Goal: Task Accomplishment & Management: Manage account settings

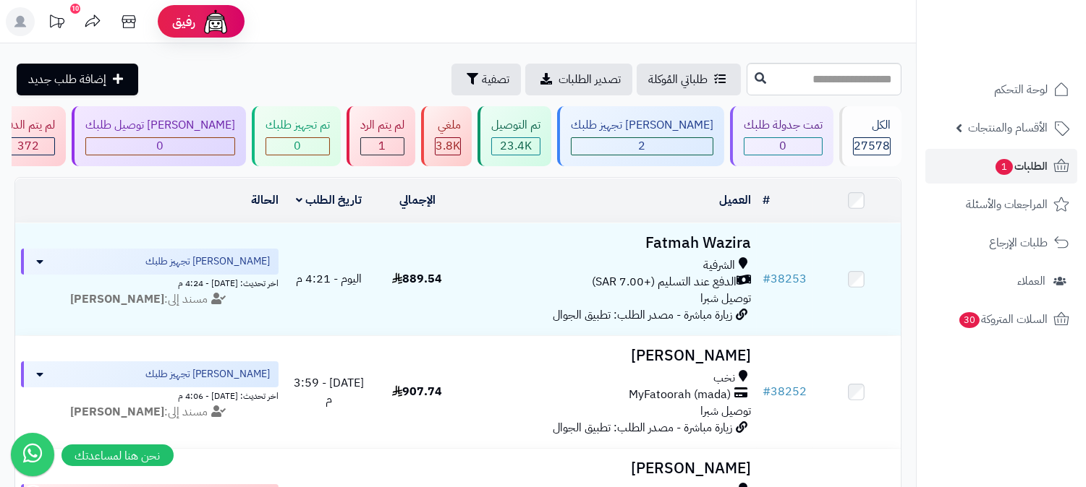
click at [1022, 184] on ul "لوحة التحكم الأقسام والمنتجات المنتجات الأقسام الماركات مواصفات المنتجات مواصفا…" at bounding box center [1000, 204] width 169 height 265
click at [1017, 169] on span "الطلبات 1" at bounding box center [1021, 166] width 54 height 20
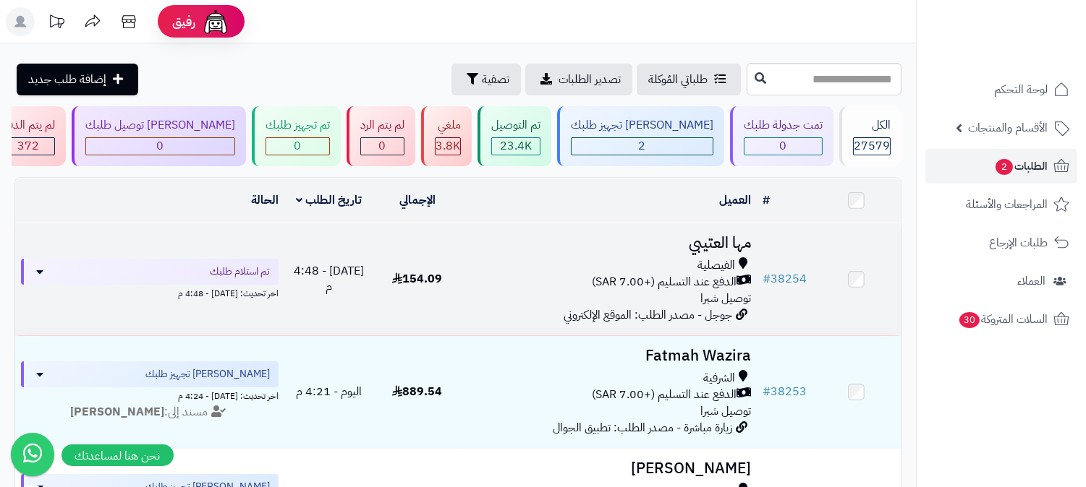
click at [712, 268] on span "الفيصلية" at bounding box center [716, 265] width 38 height 17
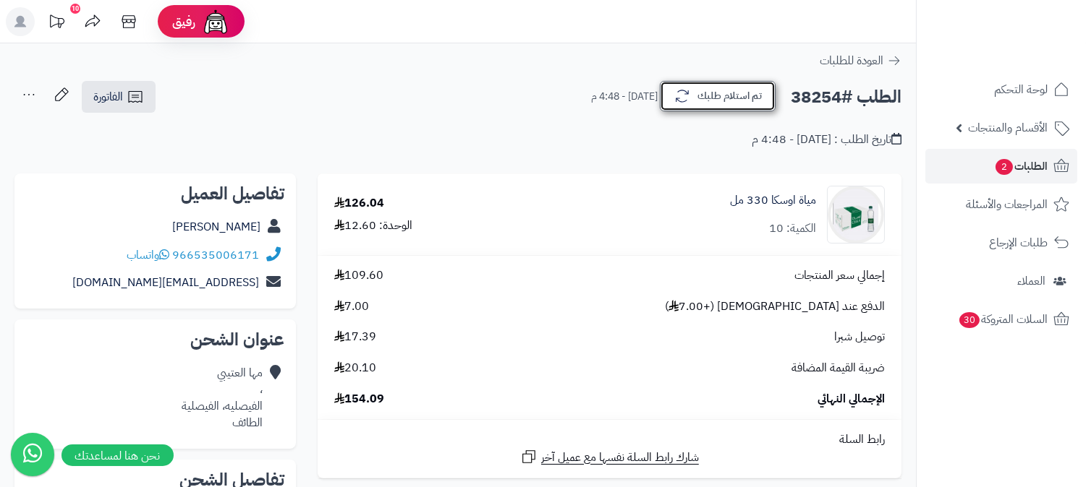
click at [703, 90] on button "تم استلام طلبك" at bounding box center [718, 96] width 116 height 30
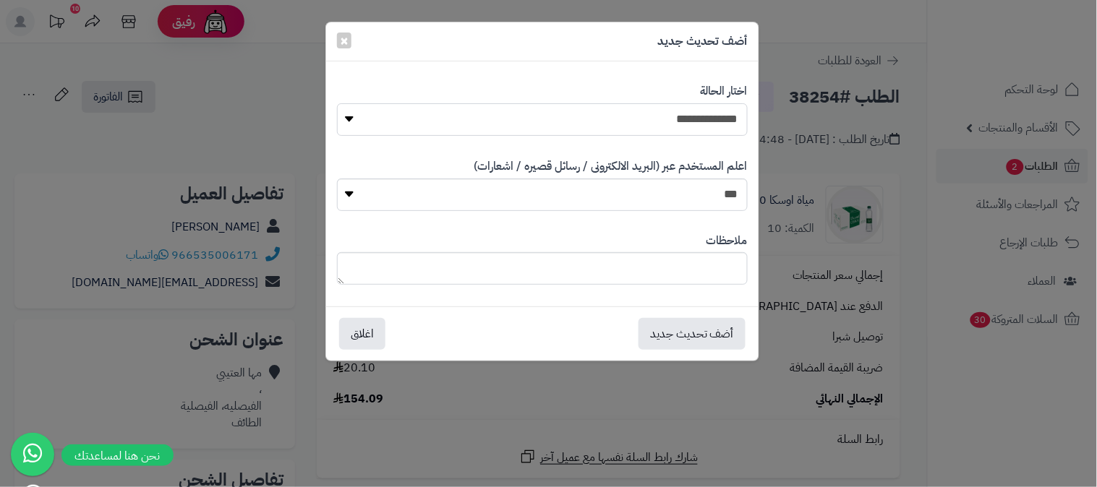
click at [718, 124] on select "**********" at bounding box center [542, 119] width 411 height 33
select select "*"
click at [337, 103] on select "**********" at bounding box center [542, 119] width 411 height 33
click at [663, 258] on textarea at bounding box center [542, 268] width 411 height 33
type textarea "*"
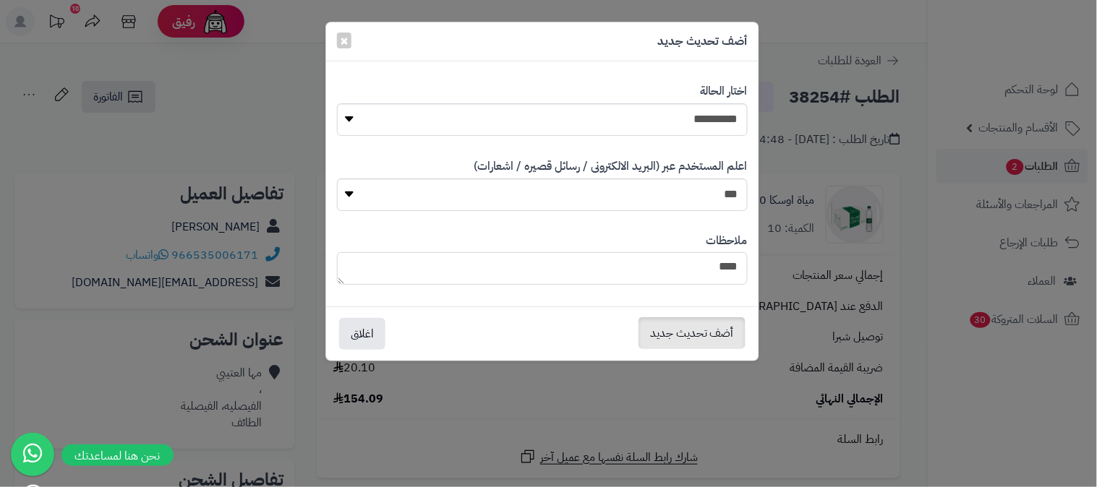
type textarea "****"
click at [706, 345] on button "أضف تحديث جديد" at bounding box center [692, 334] width 107 height 32
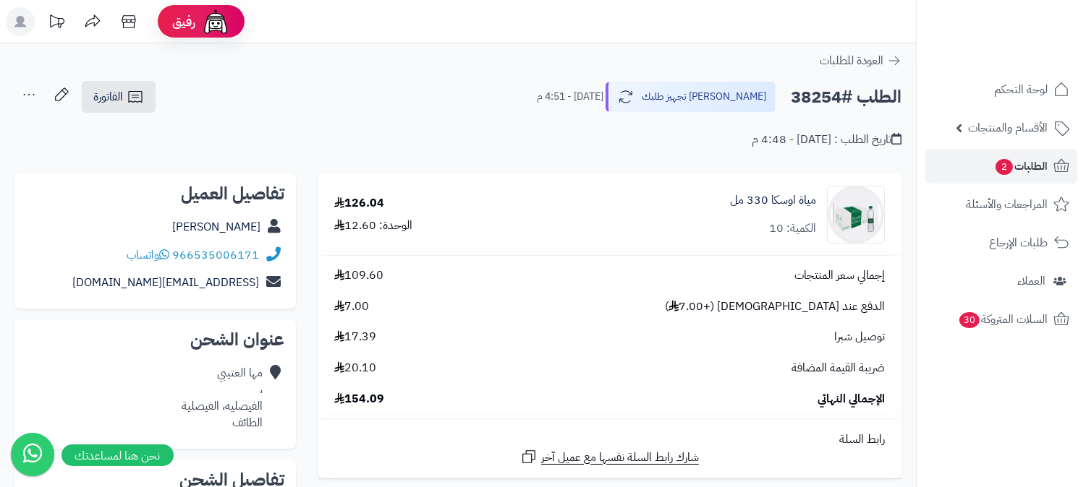
click at [32, 85] on icon at bounding box center [28, 94] width 29 height 29
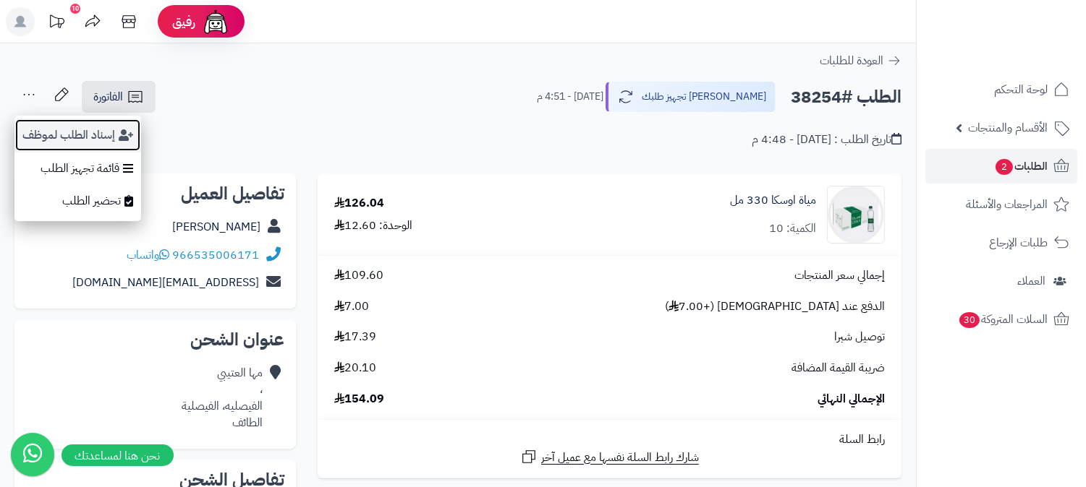
click at [82, 136] on button "إسناد الطلب لموظف" at bounding box center [77, 135] width 127 height 33
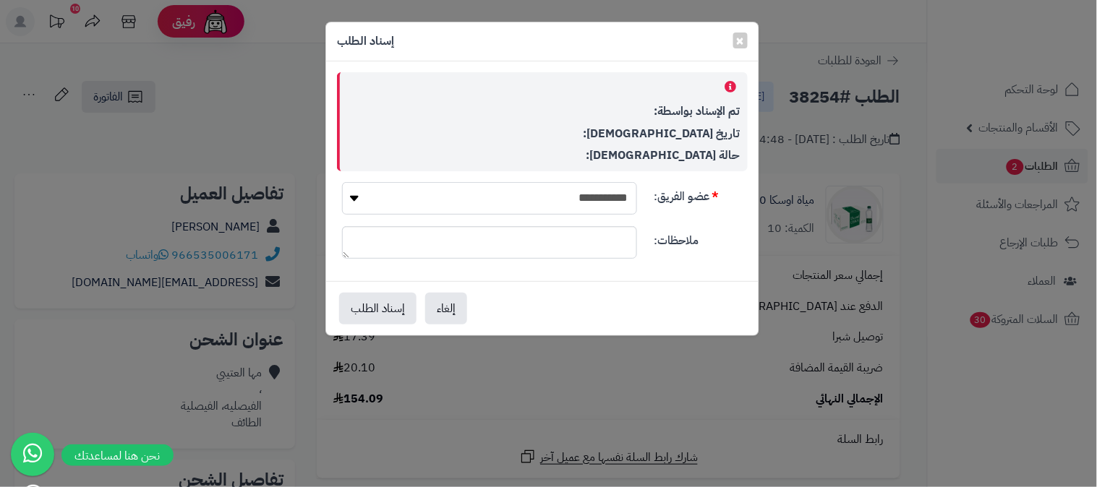
click at [503, 200] on select "**********" at bounding box center [489, 198] width 295 height 33
select select "**"
click at [342, 182] on select "**********" at bounding box center [489, 198] width 295 height 33
click at [380, 305] on button "إسناد الطلب" at bounding box center [377, 308] width 77 height 32
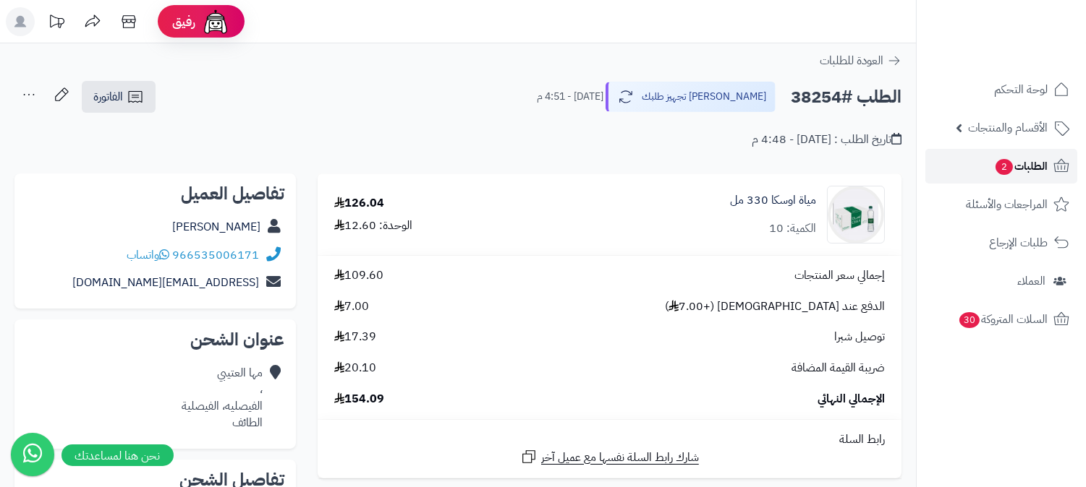
click at [1010, 156] on span "الطلبات 2" at bounding box center [1021, 166] width 54 height 20
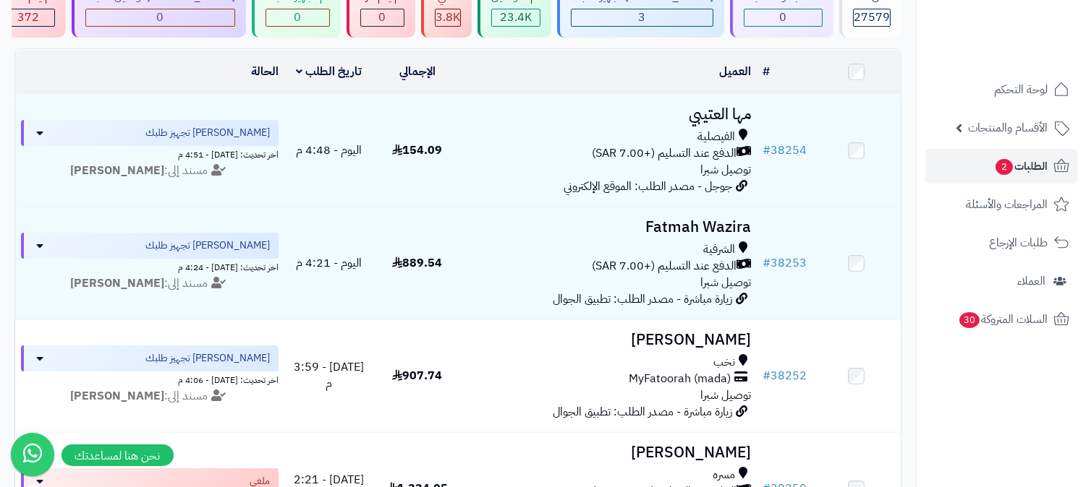
scroll to position [321, 0]
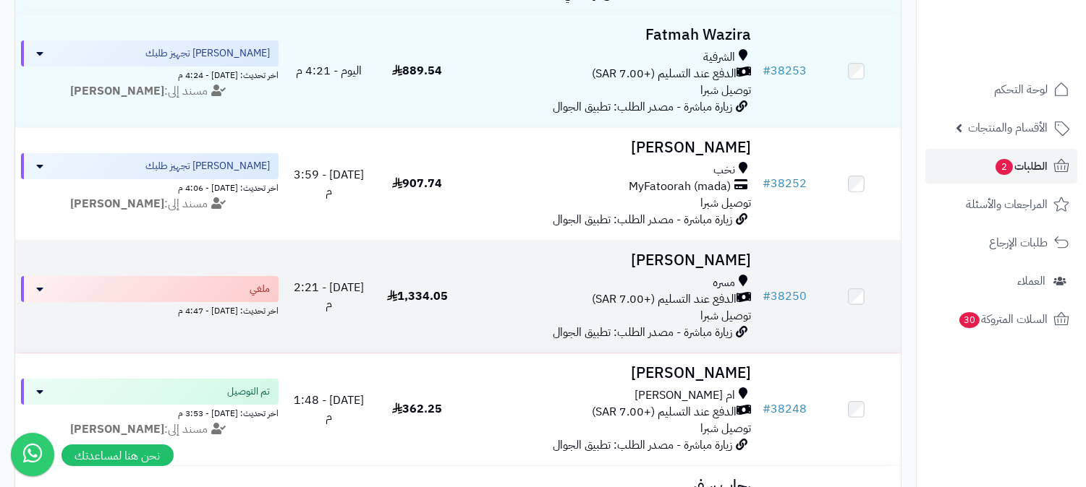
click at [660, 286] on div "مسره" at bounding box center [609, 283] width 284 height 17
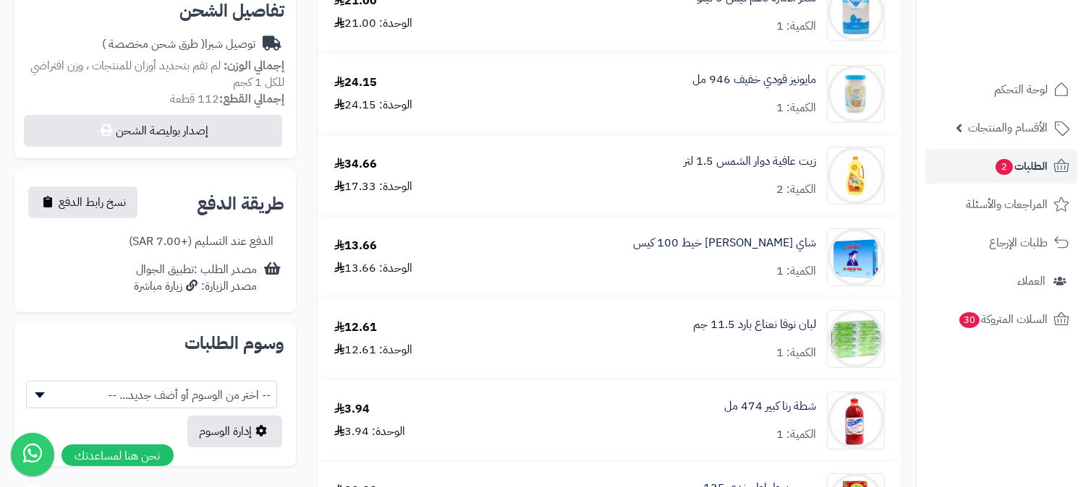
scroll to position [297, 0]
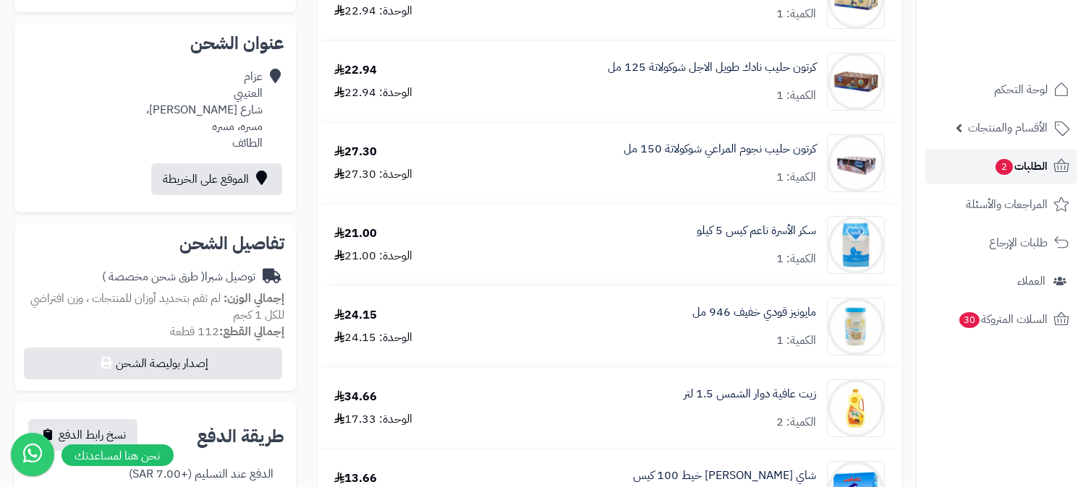
click at [1039, 167] on span "الطلبات 2" at bounding box center [1021, 166] width 54 height 20
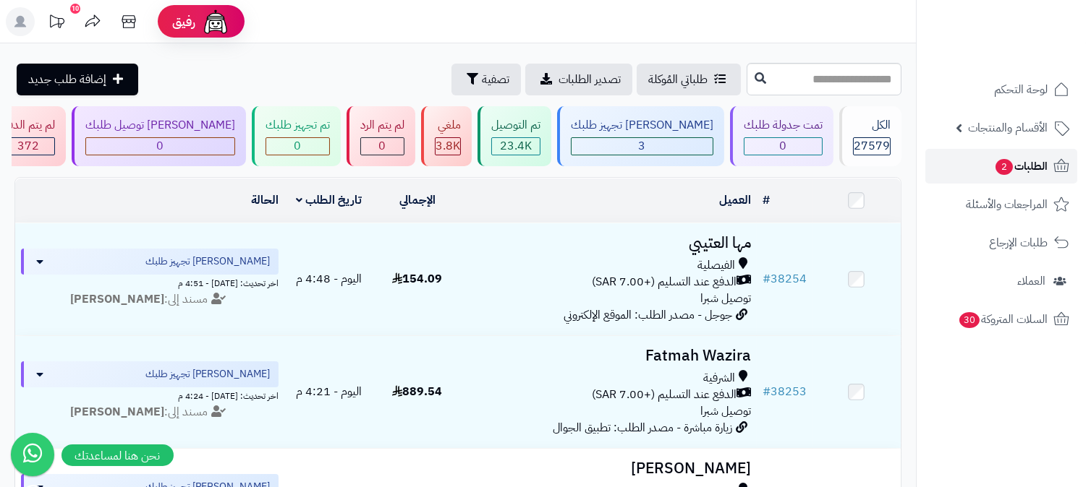
click at [1031, 164] on span "الطلبات 2" at bounding box center [1021, 166] width 54 height 20
click at [1033, 170] on span "الطلبات" at bounding box center [1030, 166] width 33 height 20
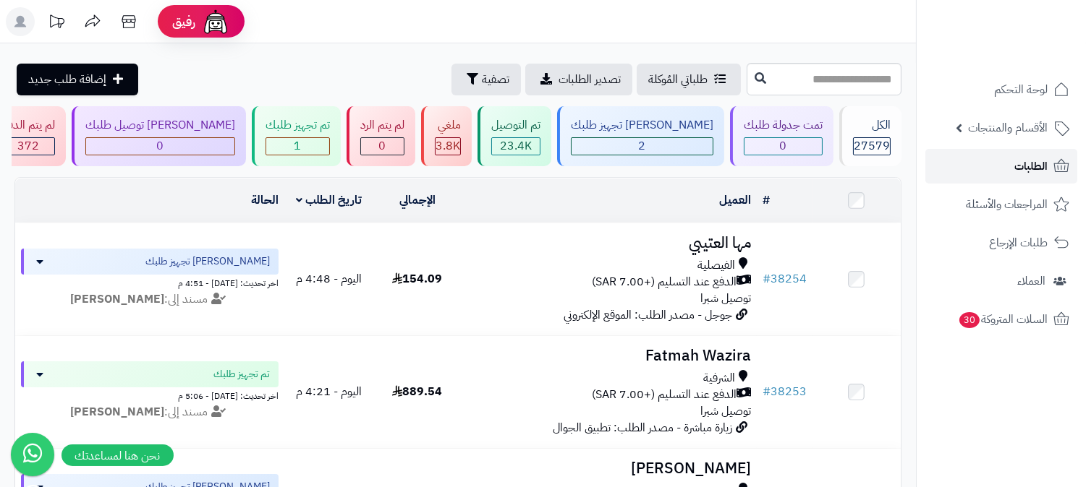
click at [1033, 170] on span "الطلبات" at bounding box center [1030, 166] width 33 height 20
click at [987, 165] on link "الطلبات" at bounding box center [1001, 166] width 152 height 35
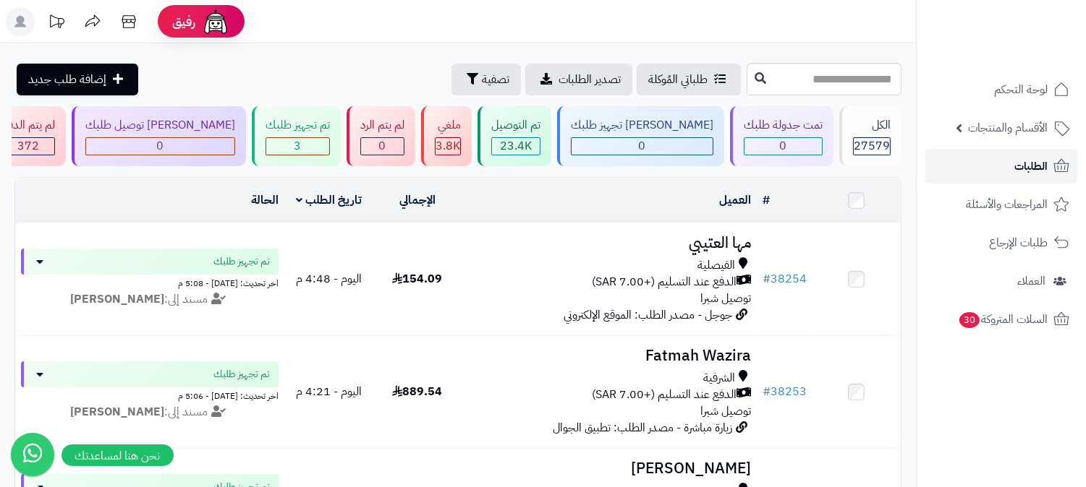
click at [1039, 167] on span "الطلبات" at bounding box center [1030, 166] width 33 height 20
click at [1028, 164] on span "الطلبات" at bounding box center [1030, 166] width 33 height 20
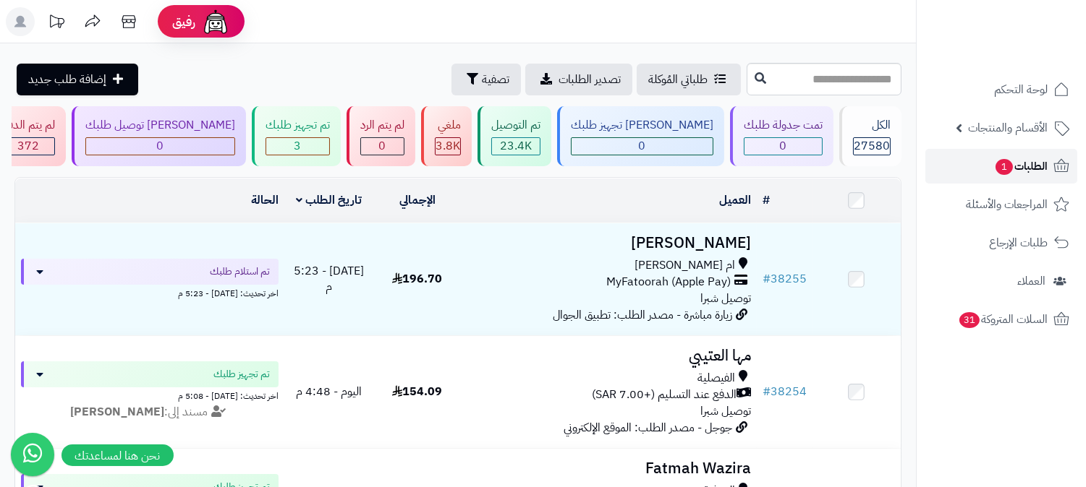
click at [1006, 164] on span "1" at bounding box center [1003, 167] width 17 height 16
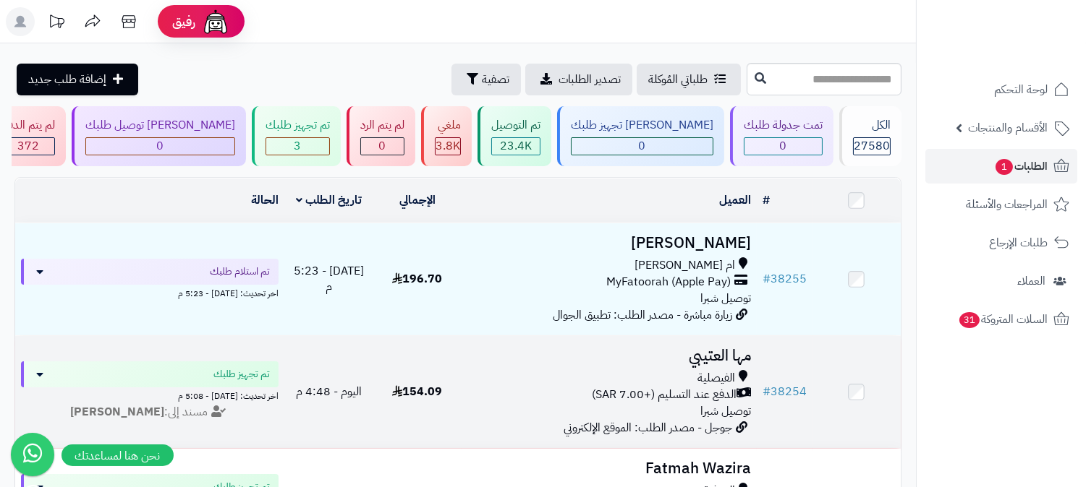
scroll to position [80, 0]
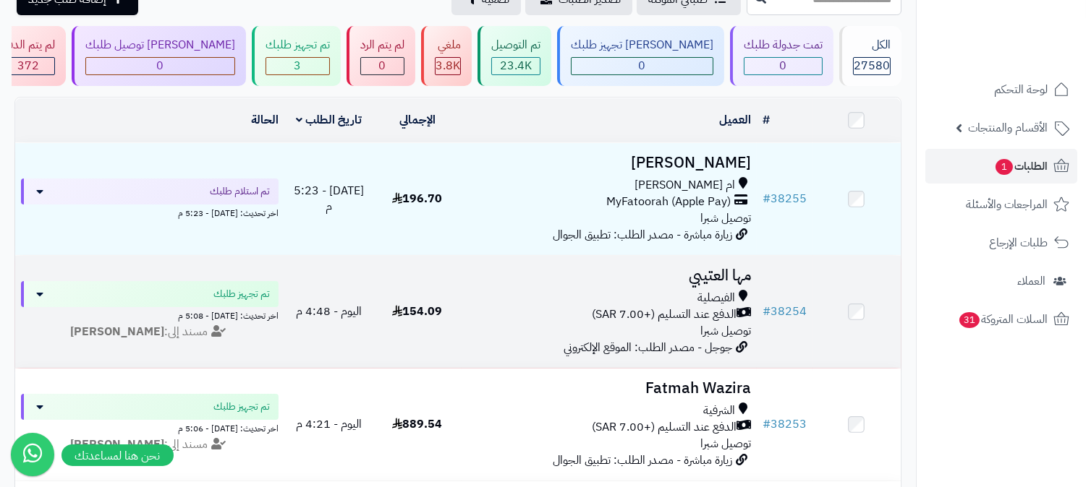
click at [695, 314] on span "الدفع عند التسليم (+7.00 SAR)" at bounding box center [664, 315] width 145 height 17
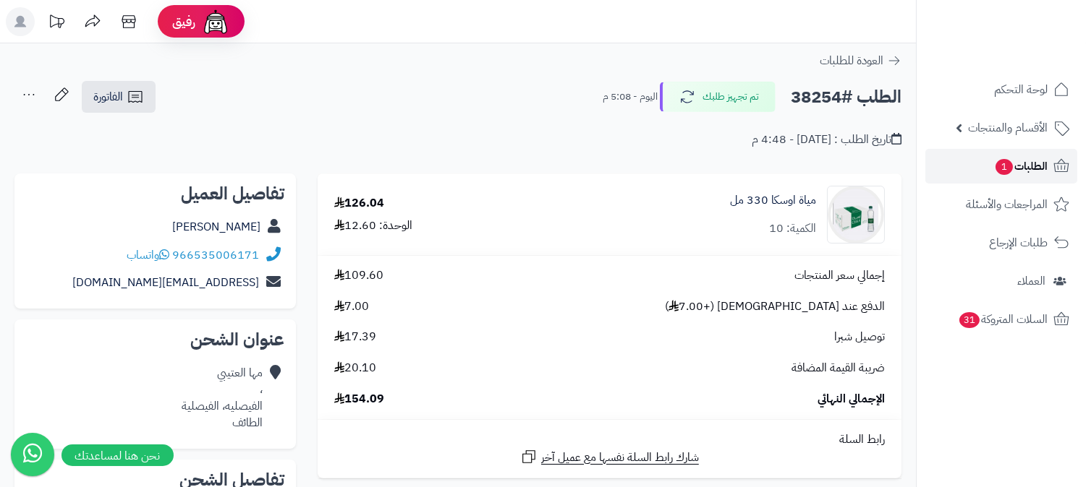
click at [982, 170] on link "الطلبات 1" at bounding box center [1001, 166] width 152 height 35
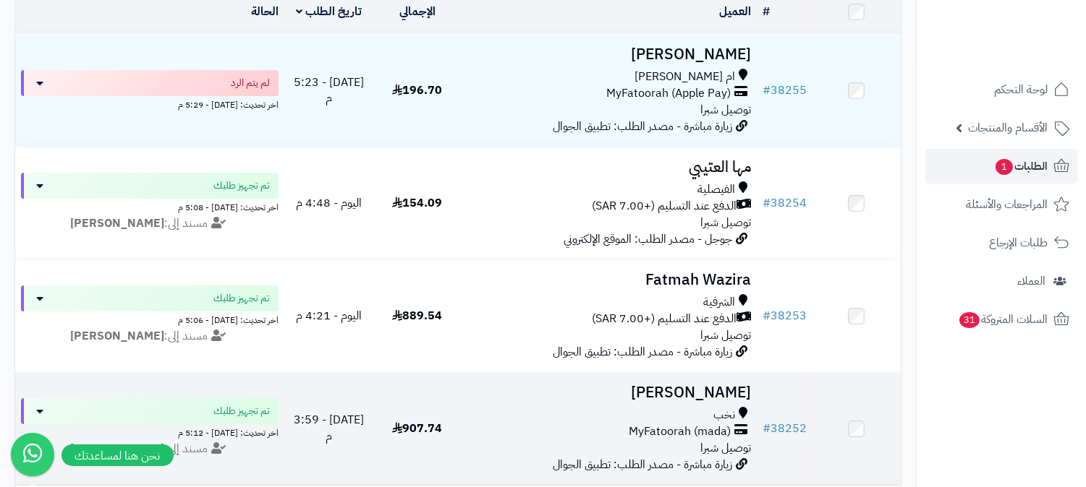
scroll to position [161, 0]
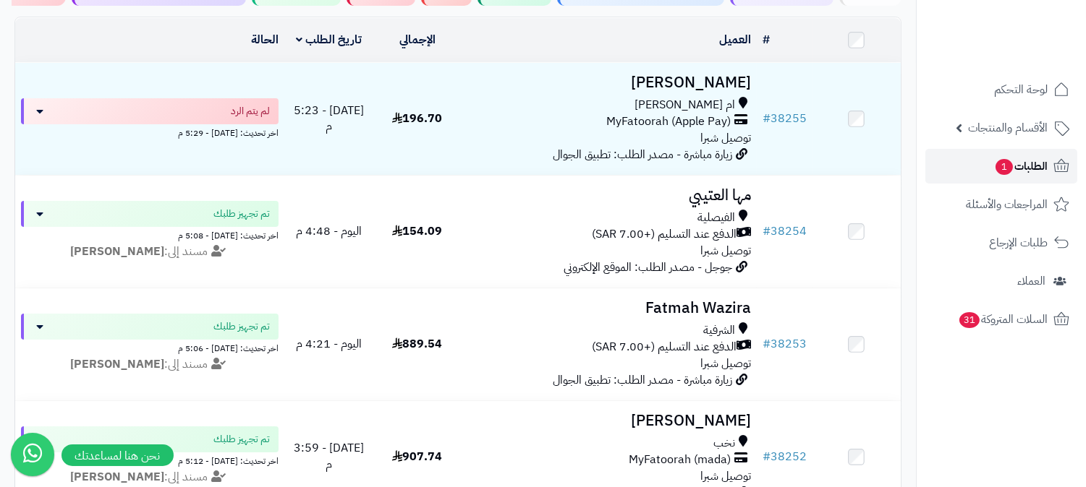
click at [1004, 165] on span "1" at bounding box center [1003, 167] width 17 height 16
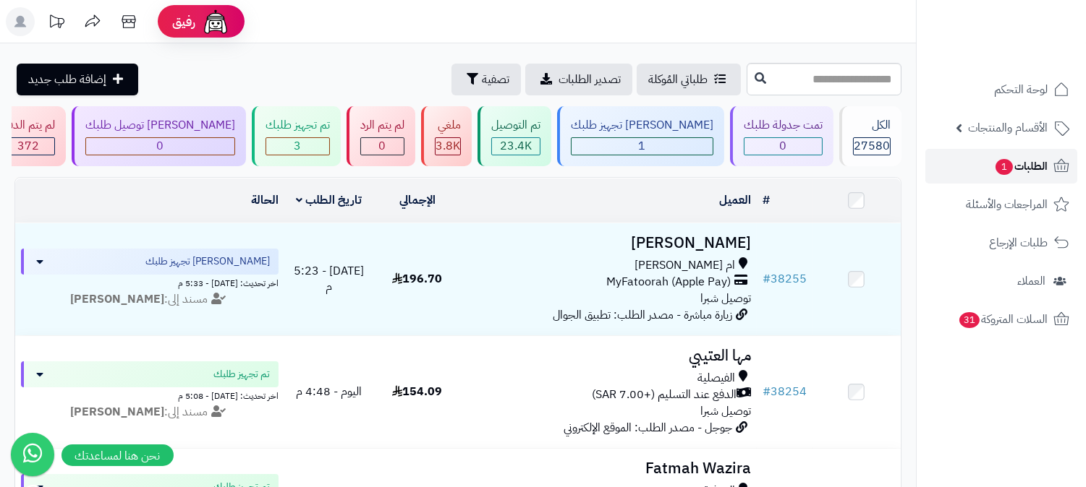
click at [1028, 163] on span "الطلبات 1" at bounding box center [1021, 166] width 54 height 20
click at [987, 164] on link "الطلبات 1" at bounding box center [1001, 166] width 152 height 35
click at [1035, 169] on span "الطلبات 1" at bounding box center [1021, 166] width 54 height 20
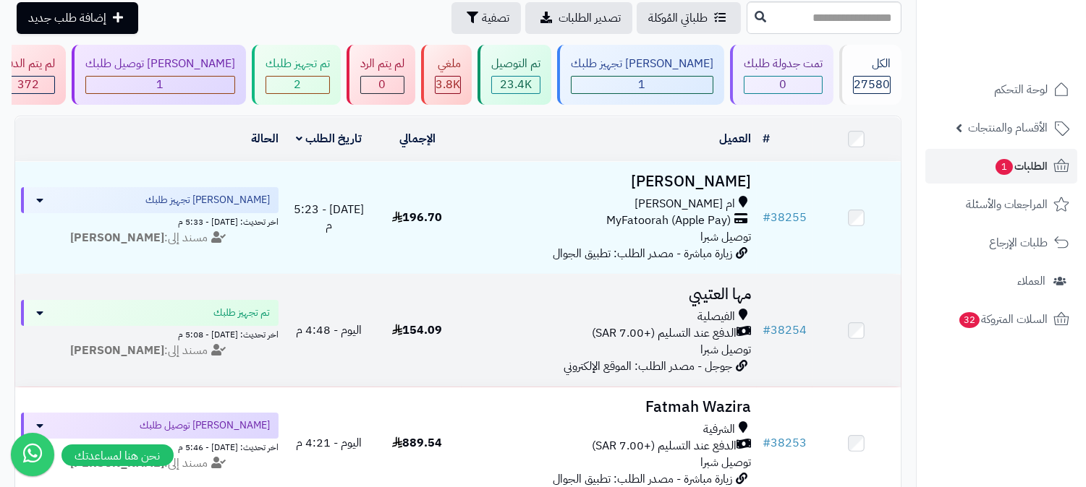
scroll to position [161, 0]
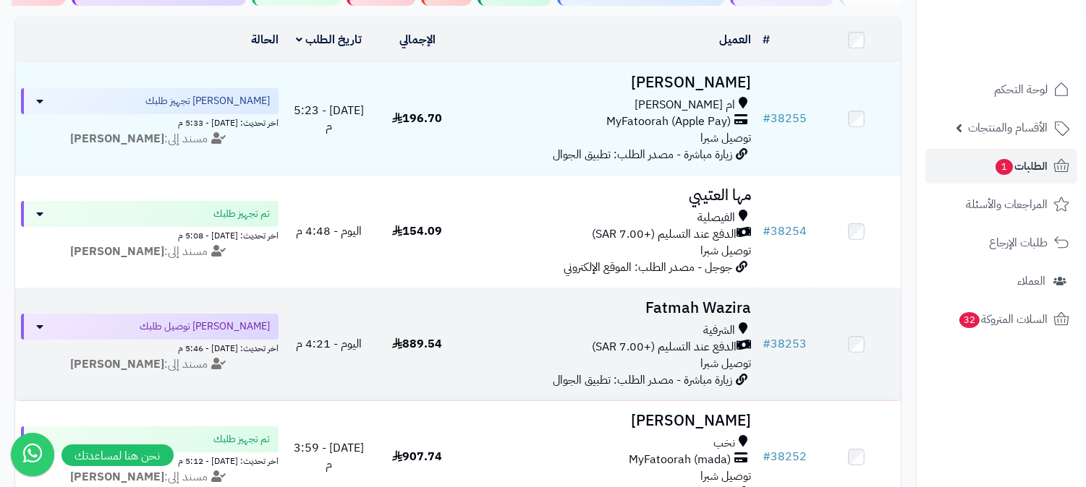
click at [687, 341] on span "الدفع عند التسليم (+7.00 SAR)" at bounding box center [664, 347] width 145 height 17
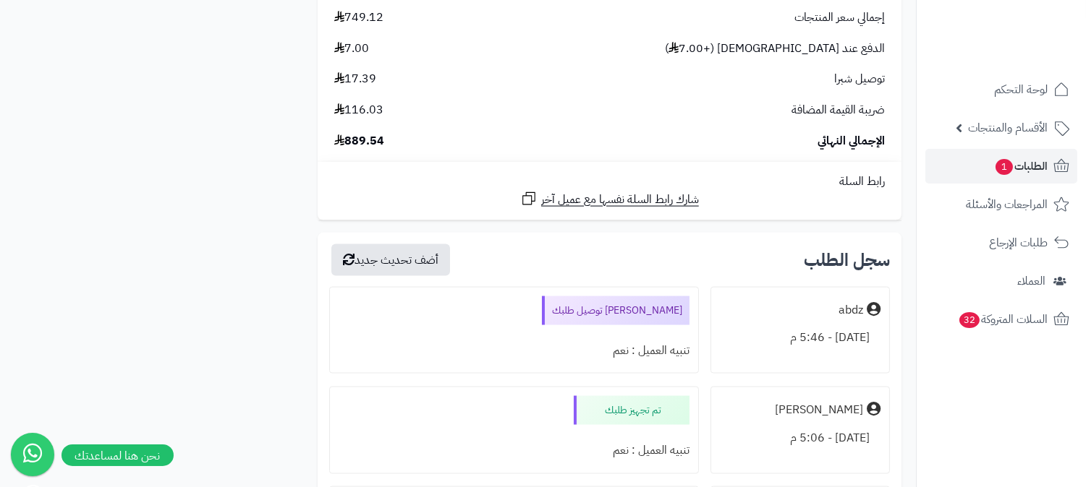
scroll to position [3937, 0]
click at [1020, 164] on span "الطلبات 1" at bounding box center [1021, 166] width 54 height 20
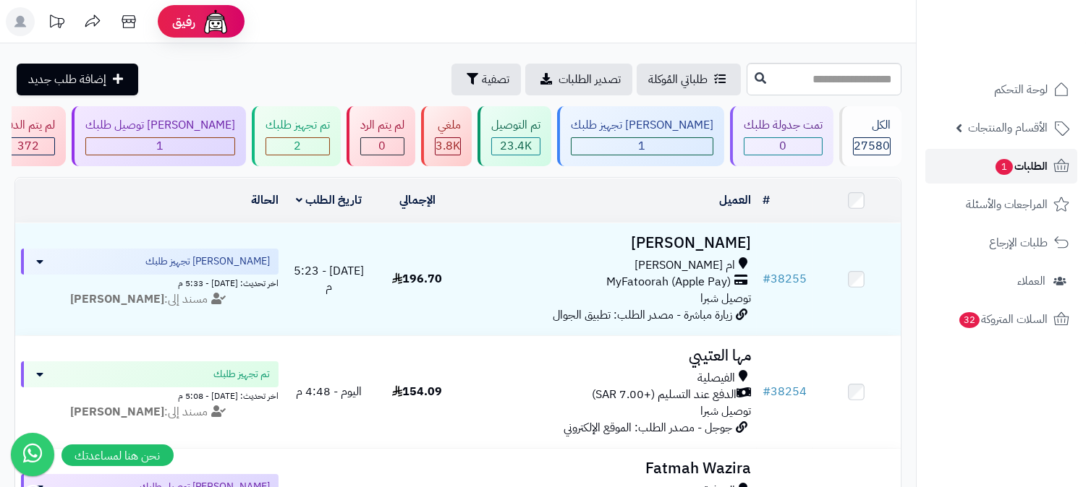
click at [1023, 175] on span "الطلبات 1" at bounding box center [1021, 166] width 54 height 20
click at [1015, 166] on span "الطلبات 1" at bounding box center [1021, 166] width 54 height 20
click at [1044, 156] on span "الطلبات 1" at bounding box center [1021, 166] width 54 height 20
click at [1021, 169] on span "الطلبات 1" at bounding box center [1021, 166] width 54 height 20
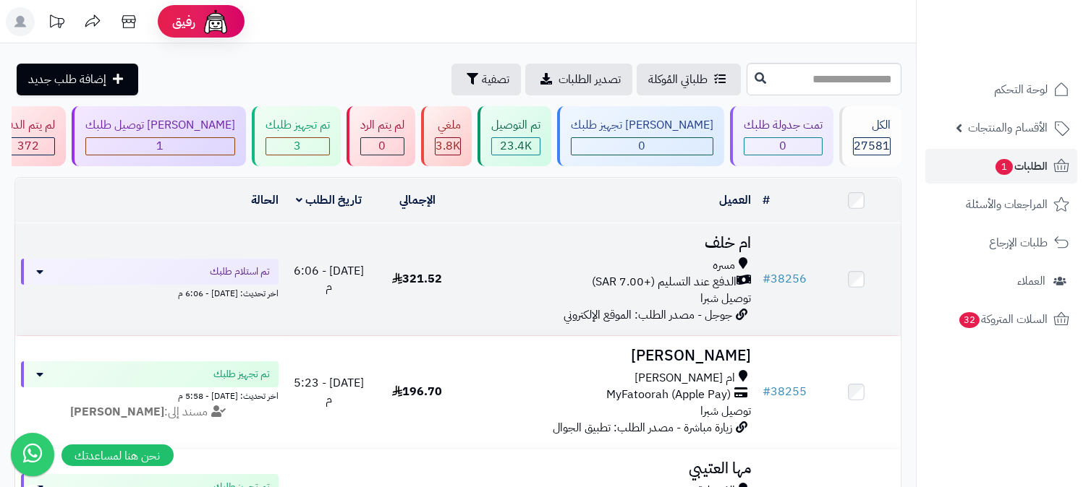
click at [693, 265] on div "مسره" at bounding box center [609, 265] width 284 height 17
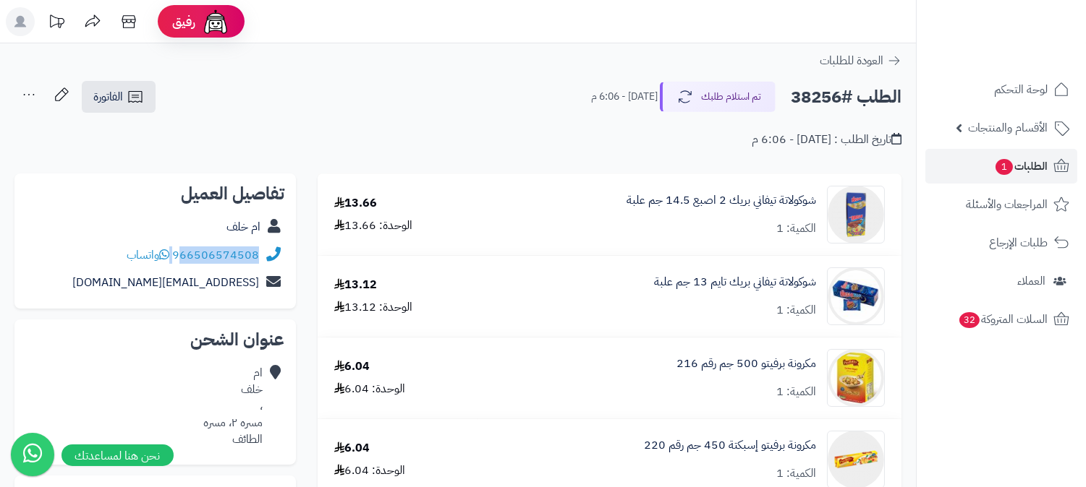
drag, startPoint x: 174, startPoint y: 255, endPoint x: 184, endPoint y: 252, distance: 10.5
click at [184, 252] on div "966506574508 واتساب" at bounding box center [193, 255] width 132 height 17
copy div "66506574508"
click at [1009, 182] on link "الطلبات 1" at bounding box center [1001, 166] width 152 height 35
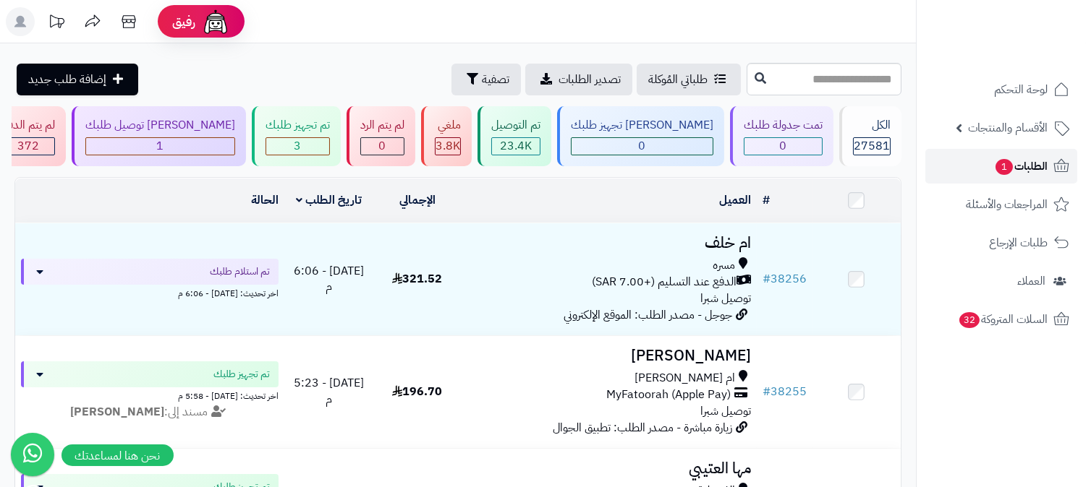
click at [1017, 161] on span "الطلبات 1" at bounding box center [1021, 166] width 54 height 20
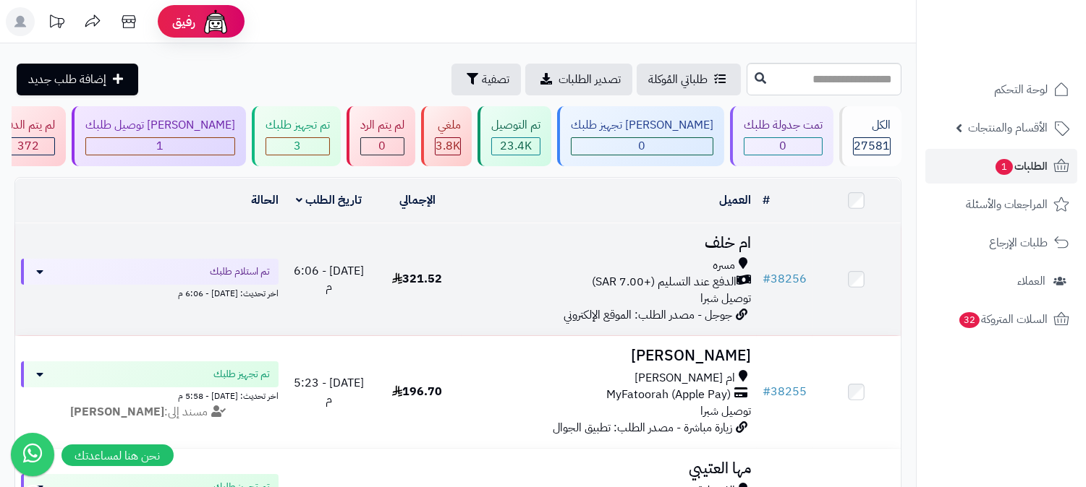
click at [688, 279] on span "الدفع عند التسليم (+7.00 SAR)" at bounding box center [664, 282] width 145 height 17
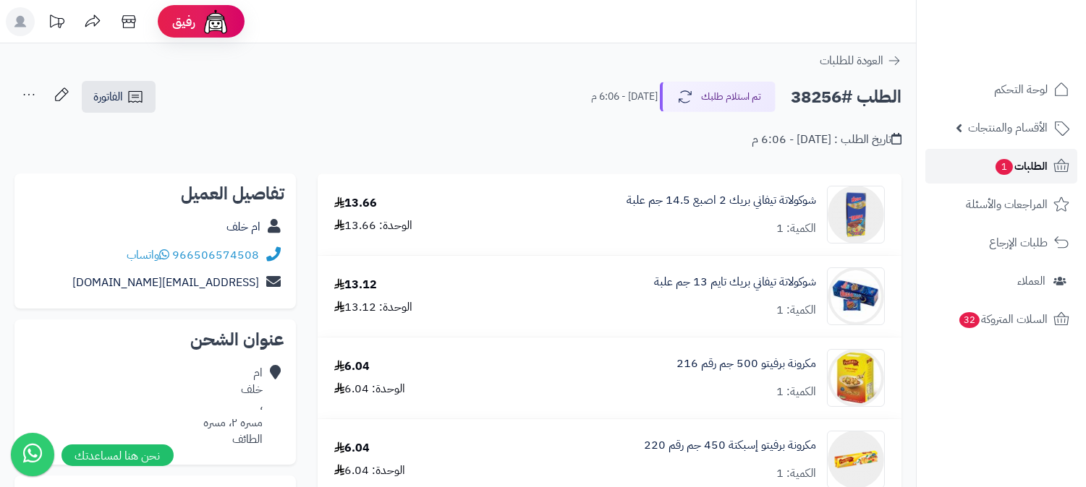
click at [995, 167] on span "1" at bounding box center [1003, 167] width 17 height 16
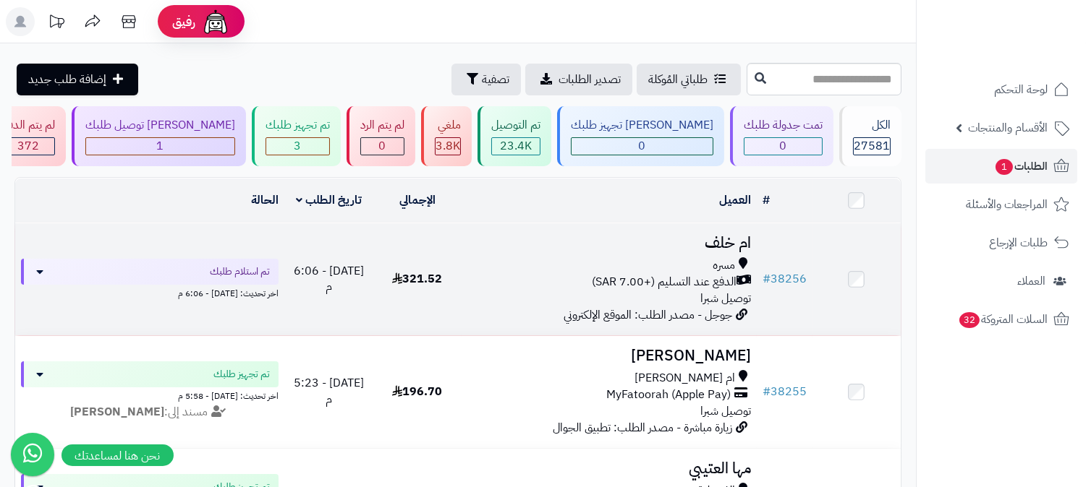
click at [733, 280] on span "الدفع عند التسليم (+7.00 SAR)" at bounding box center [664, 282] width 145 height 17
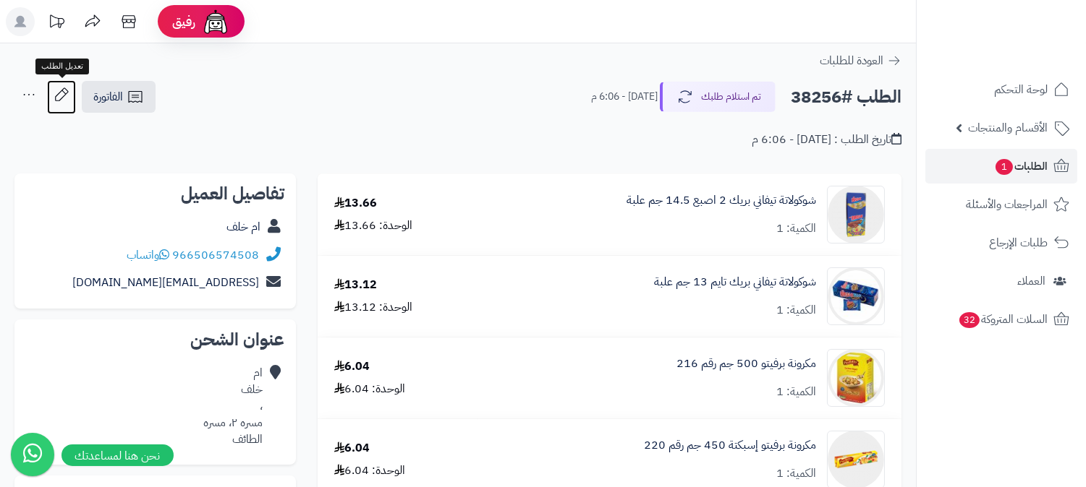
click at [54, 99] on icon at bounding box center [61, 94] width 29 height 29
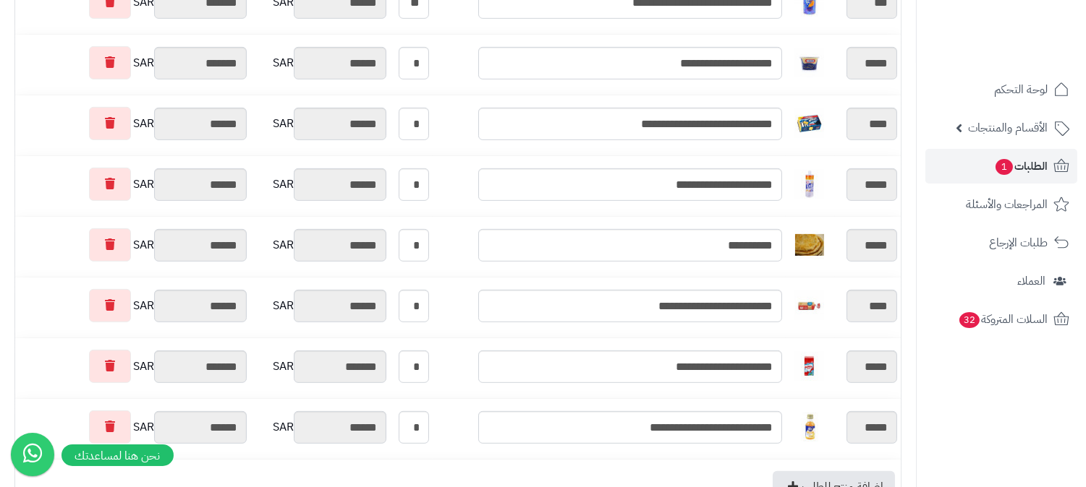
scroll to position [1285, 0]
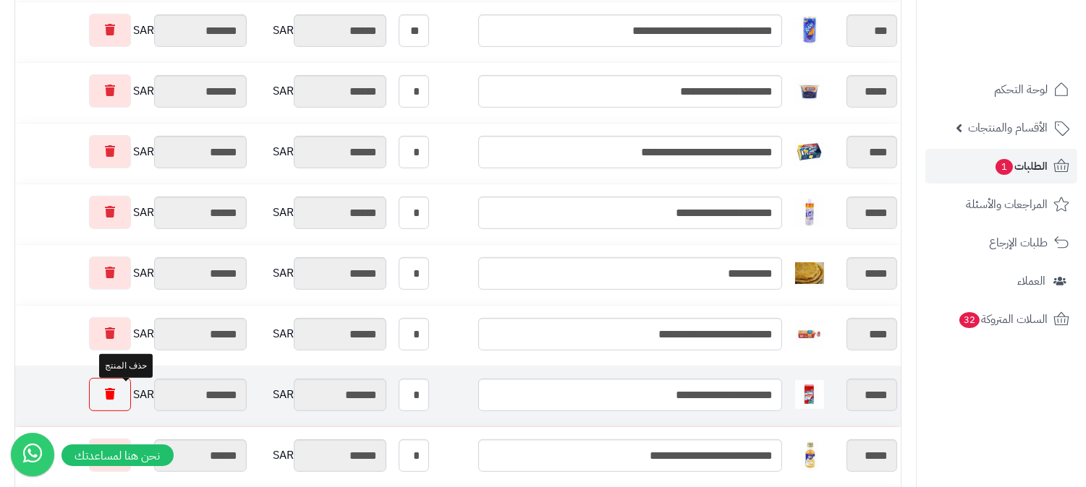
click at [117, 399] on link at bounding box center [110, 394] width 42 height 33
type input "********"
type input "*******"
type input "********"
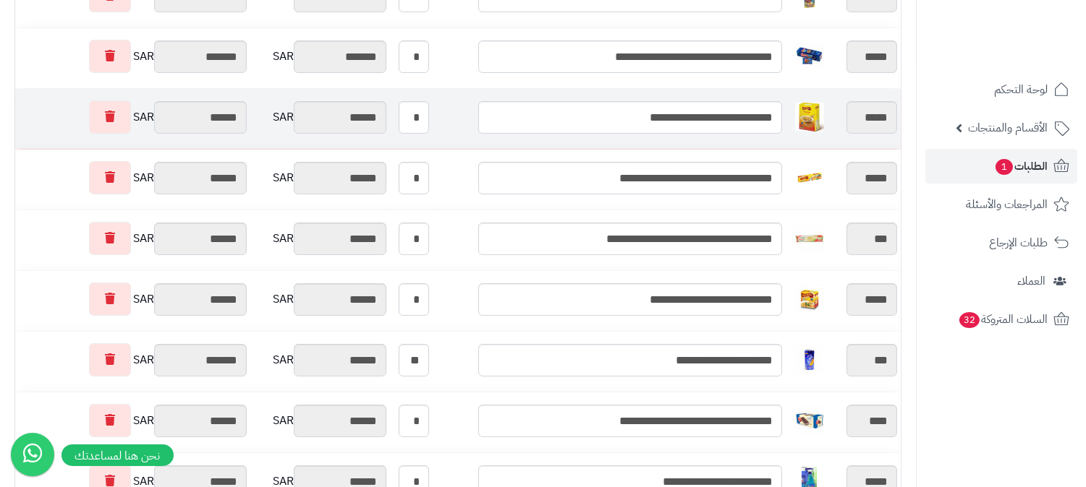
scroll to position [0, 0]
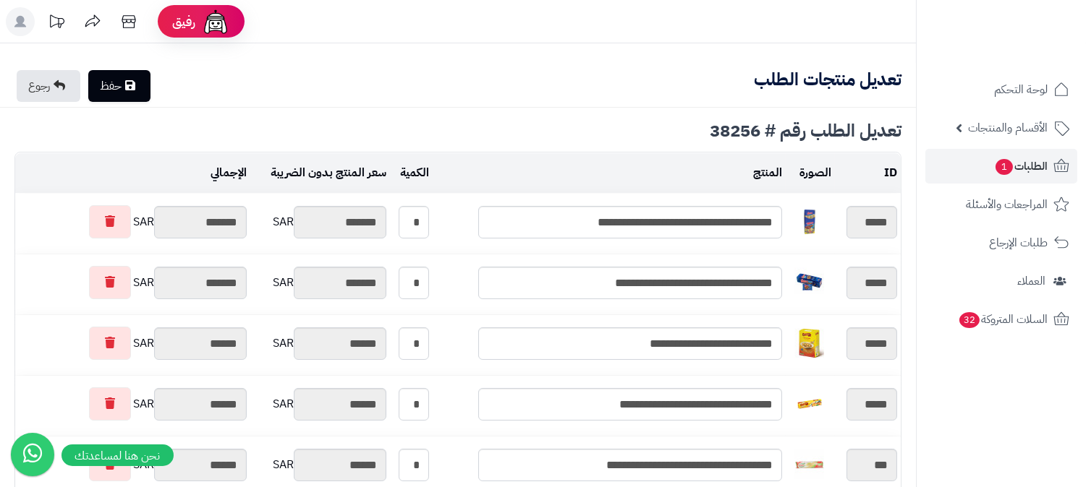
click at [132, 85] on icon at bounding box center [130, 86] width 10 height 12
type input "**********"
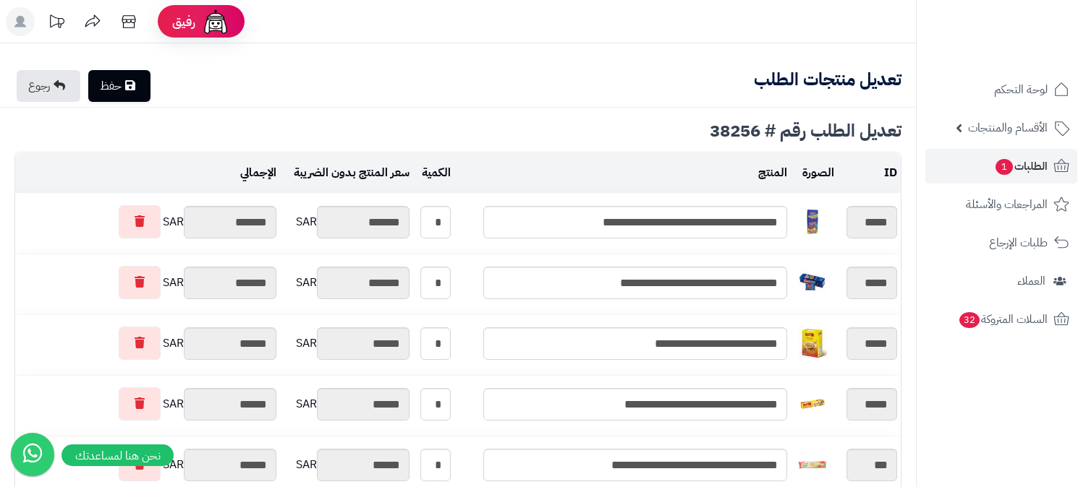
type textarea "**********"
click at [994, 167] on span "الطلبات 1" at bounding box center [1021, 166] width 54 height 20
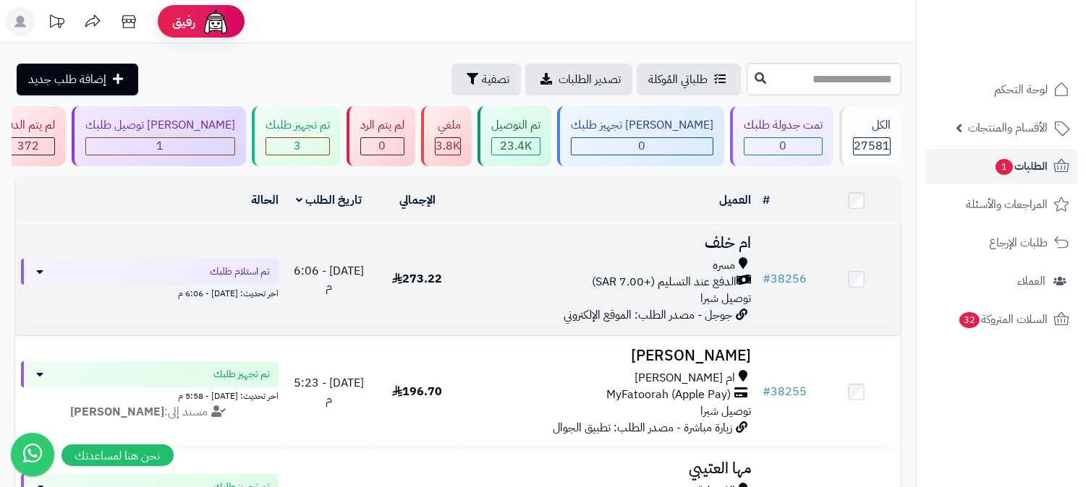
click at [639, 269] on div "مسره" at bounding box center [609, 265] width 284 height 17
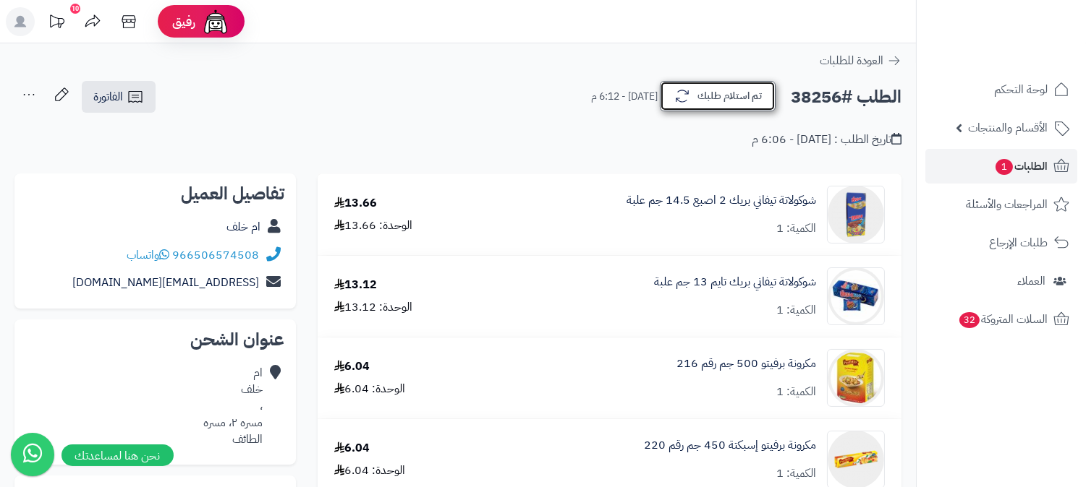
click at [685, 93] on icon "button" at bounding box center [681, 96] width 17 height 17
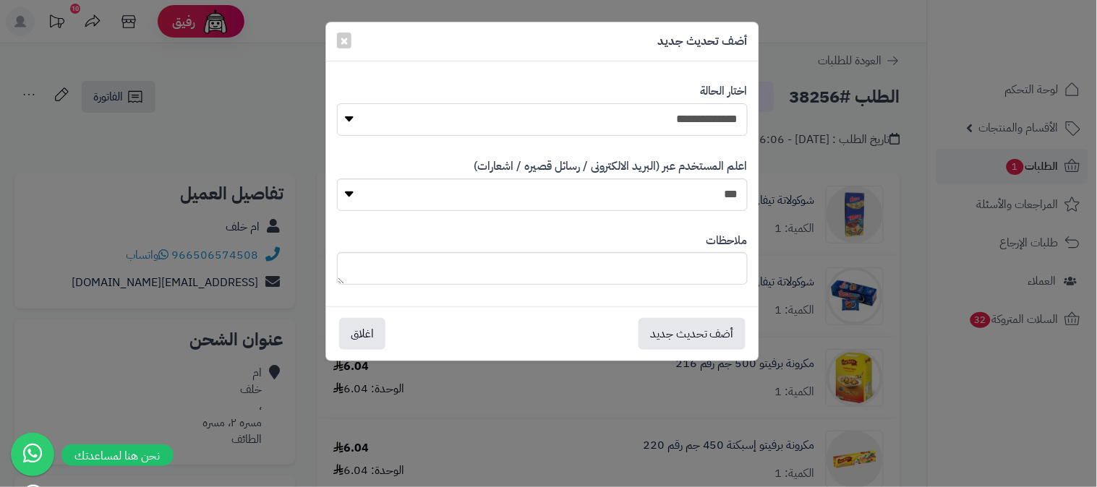
click at [678, 118] on select "**********" at bounding box center [542, 119] width 411 height 33
select select "*"
click at [337, 103] on select "**********" at bounding box center [542, 119] width 411 height 33
click at [642, 269] on textarea at bounding box center [542, 268] width 411 height 33
type textarea "****"
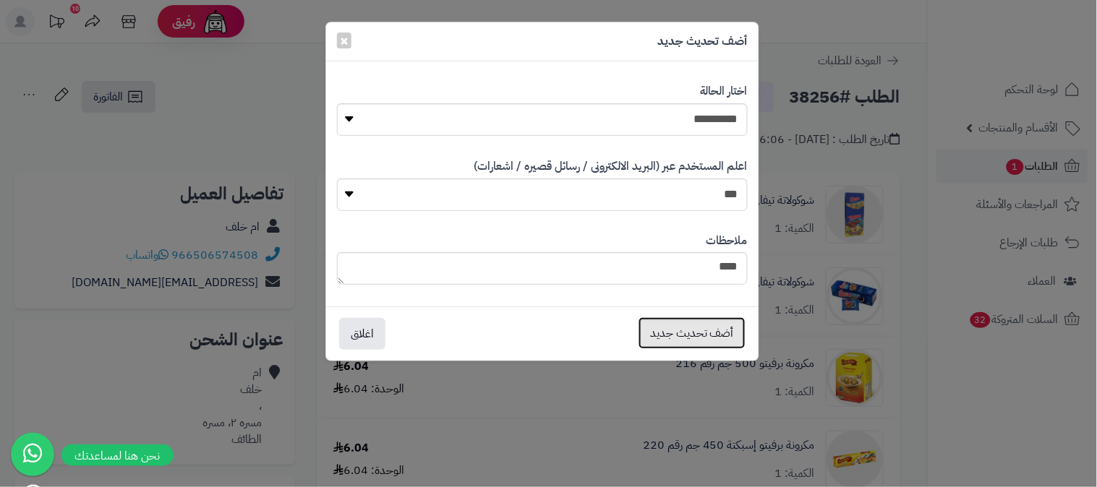
click at [651, 338] on button "أضف تحديث جديد" at bounding box center [692, 334] width 107 height 32
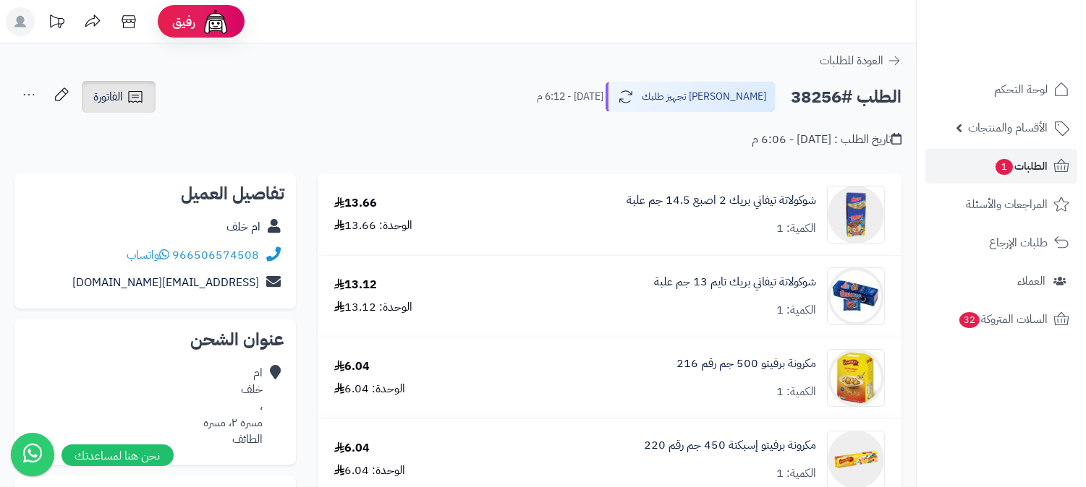
click at [112, 82] on link "الفاتورة" at bounding box center [119, 97] width 74 height 32
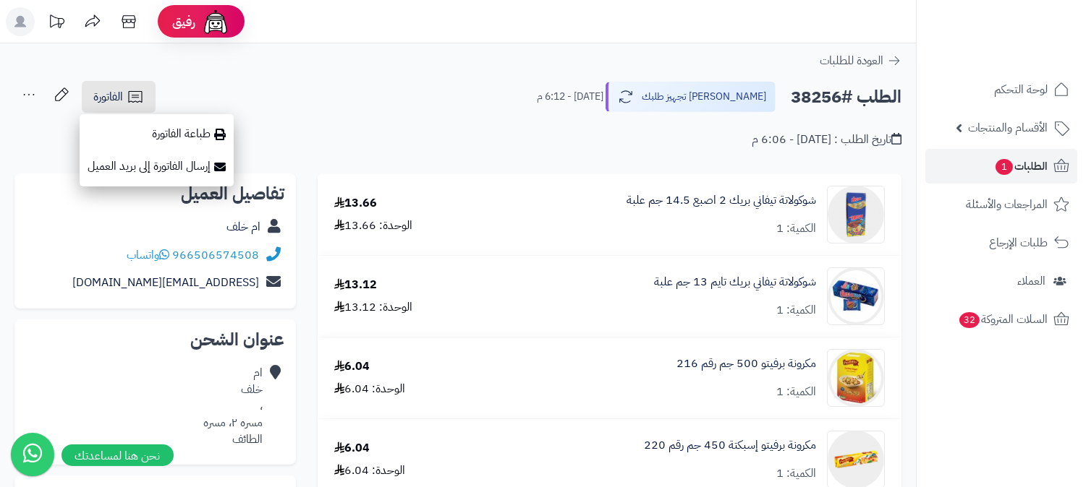
click at [446, 156] on div "**********" at bounding box center [458, 121] width 916 height 82
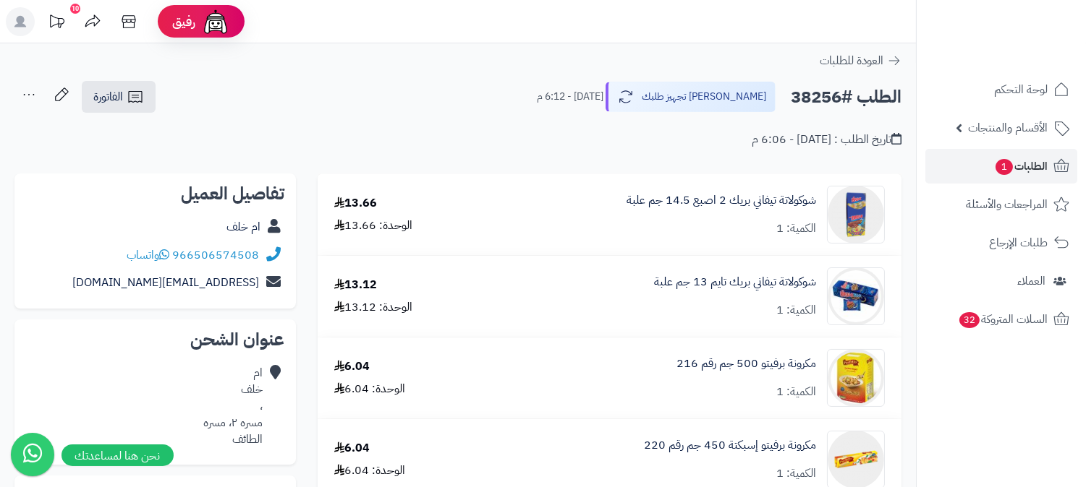
click at [20, 96] on icon at bounding box center [28, 94] width 29 height 29
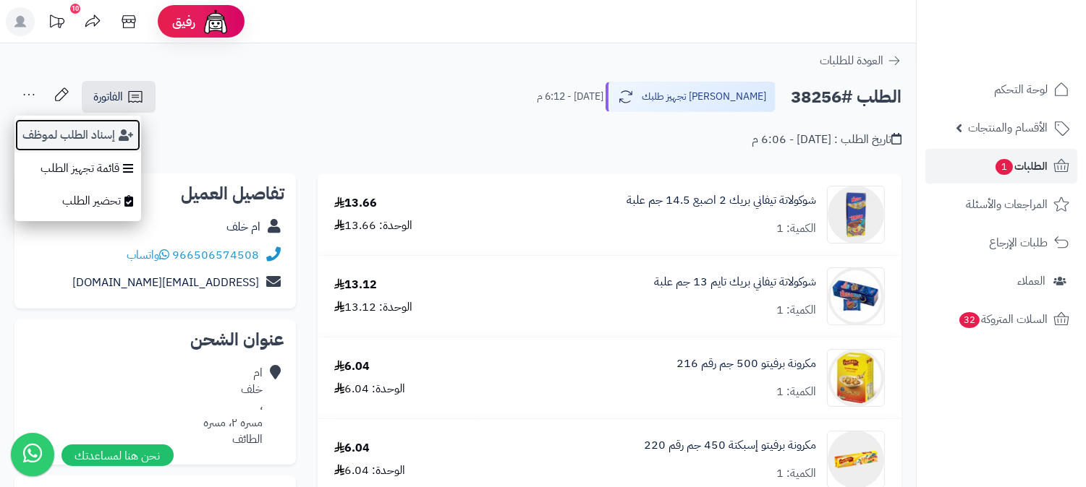
click at [38, 132] on button "إسناد الطلب لموظف" at bounding box center [77, 135] width 127 height 33
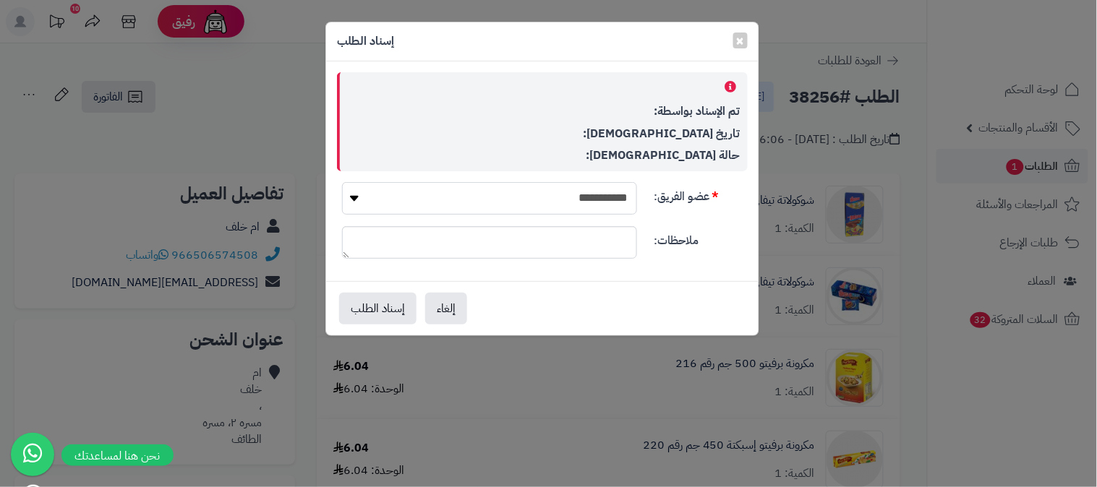
click at [431, 201] on select "**********" at bounding box center [489, 198] width 295 height 33
select select "**"
click at [342, 182] on select "**********" at bounding box center [489, 198] width 295 height 33
click at [376, 309] on button "إسناد الطلب" at bounding box center [377, 308] width 77 height 32
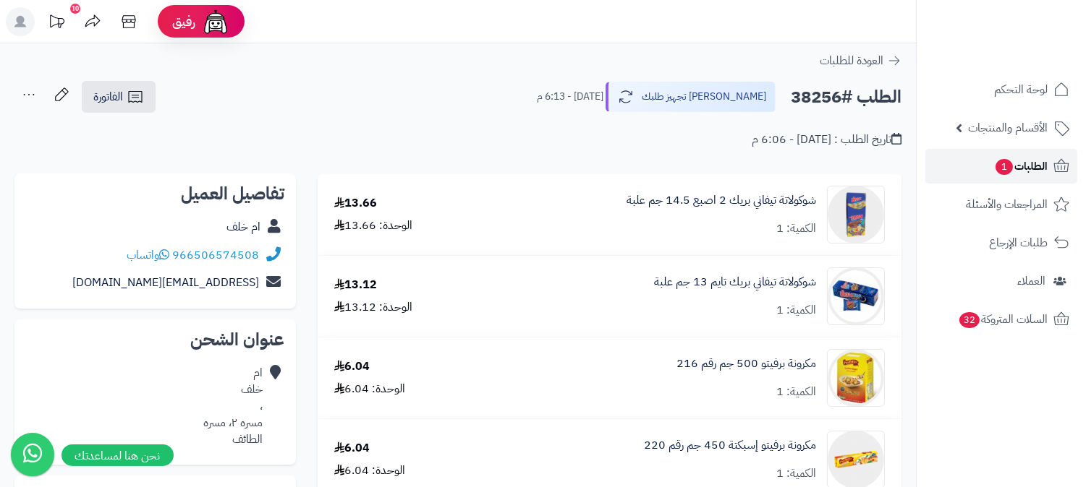
click at [1036, 169] on span "الطلبات 1" at bounding box center [1021, 166] width 54 height 20
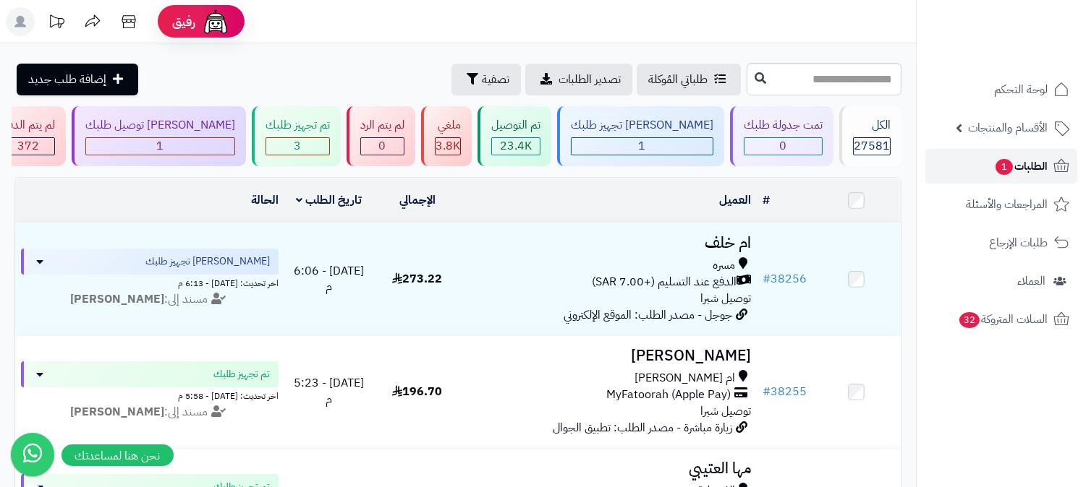
click at [1025, 164] on span "الطلبات 1" at bounding box center [1021, 166] width 54 height 20
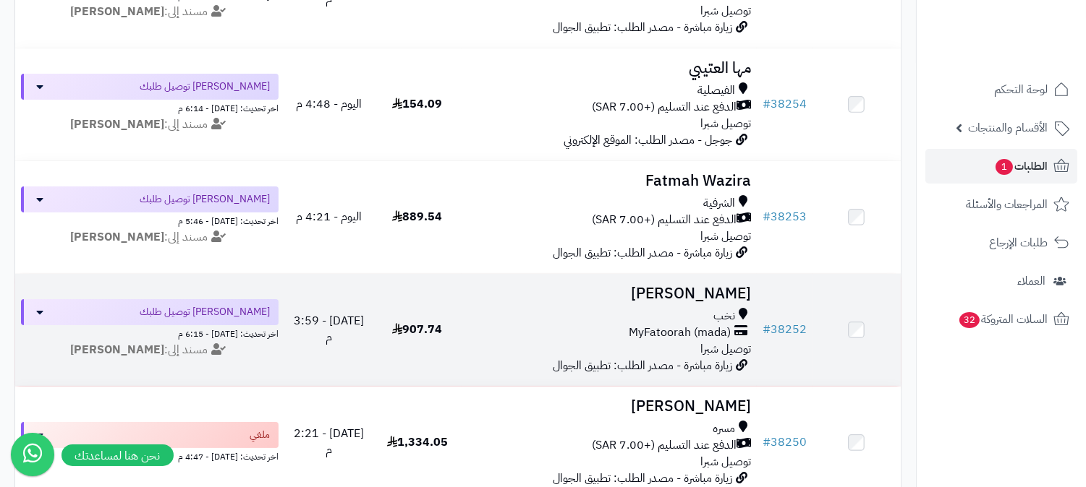
scroll to position [401, 0]
click at [673, 320] on div "نخب" at bounding box center [609, 315] width 284 height 17
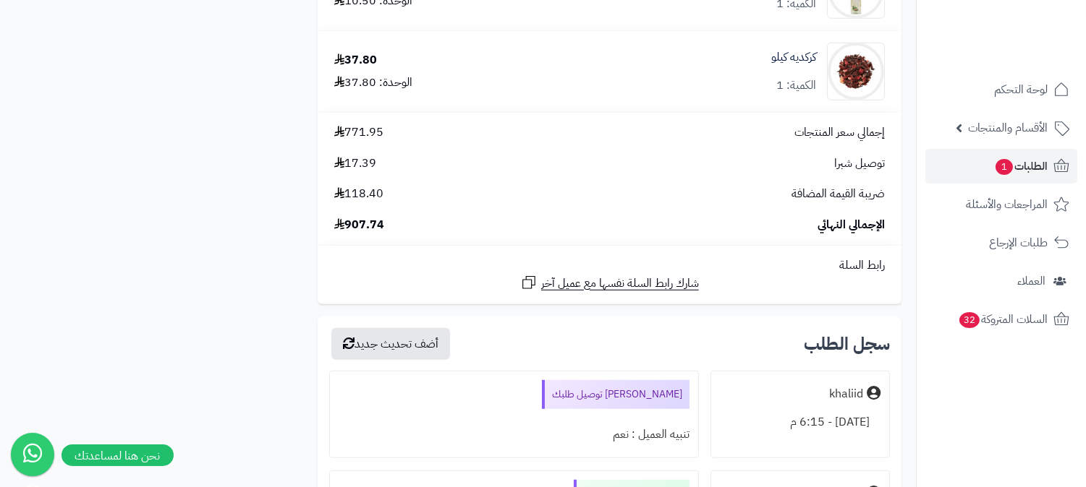
scroll to position [2008, 0]
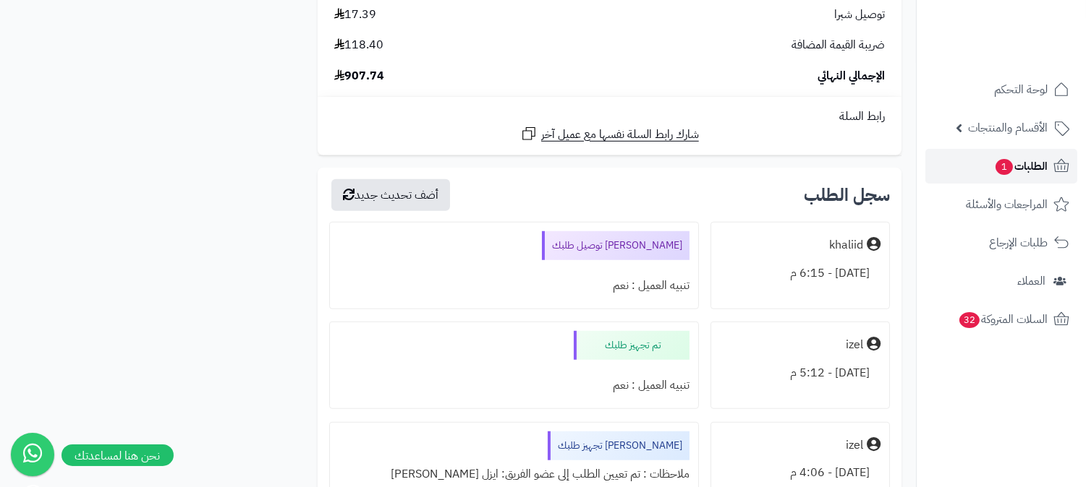
click at [1002, 166] on span "1" at bounding box center [1003, 167] width 17 height 16
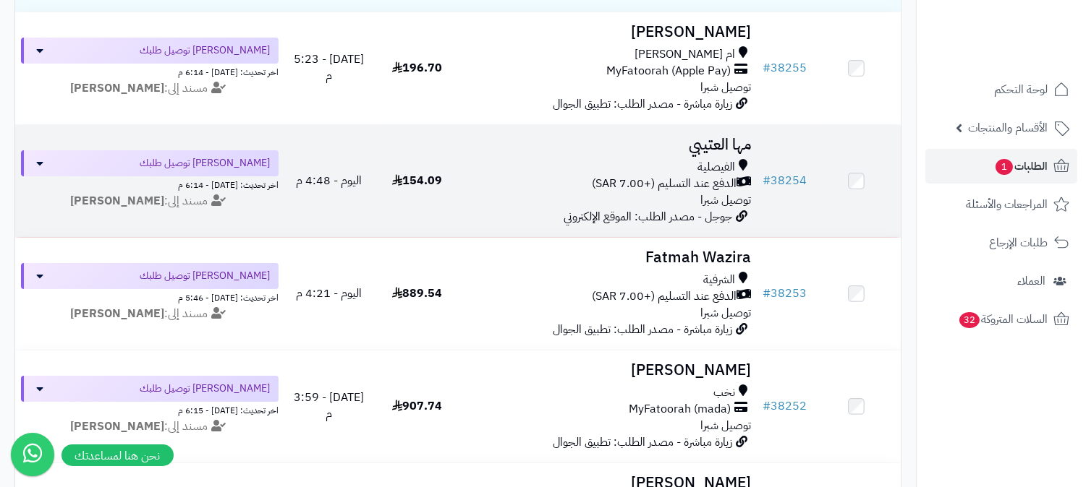
scroll to position [321, 0]
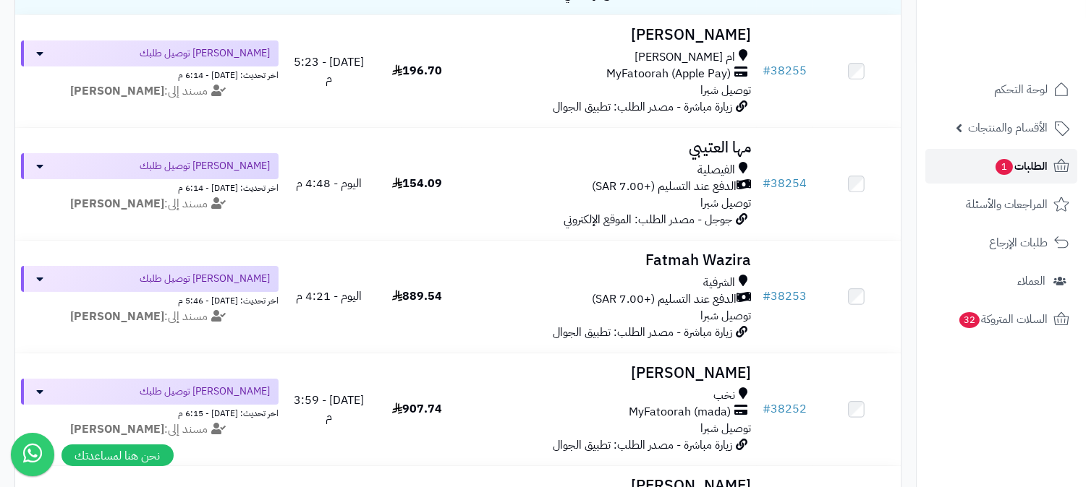
click at [1042, 165] on span "الطلبات 1" at bounding box center [1021, 166] width 54 height 20
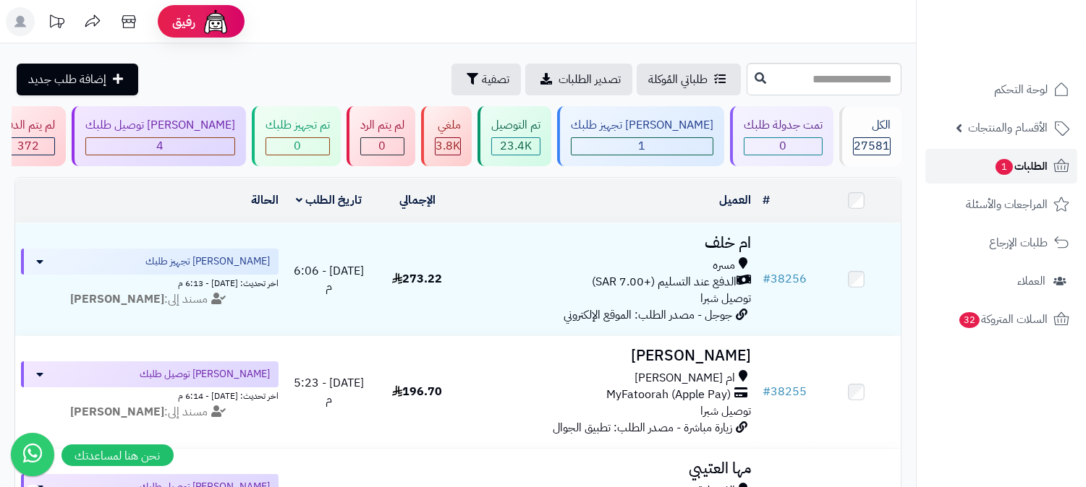
click at [982, 169] on link "الطلبات 1" at bounding box center [1001, 166] width 152 height 35
click at [1000, 177] on link "الطلبات 1" at bounding box center [1001, 166] width 152 height 35
click at [972, 179] on link "الطلبات 1" at bounding box center [1001, 166] width 152 height 35
